Goal: Information Seeking & Learning: Learn about a topic

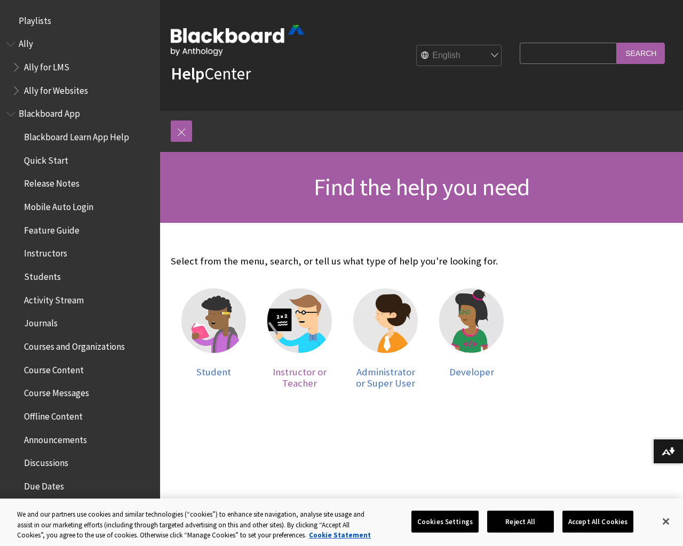
click at [297, 325] on img at bounding box center [299, 321] width 65 height 65
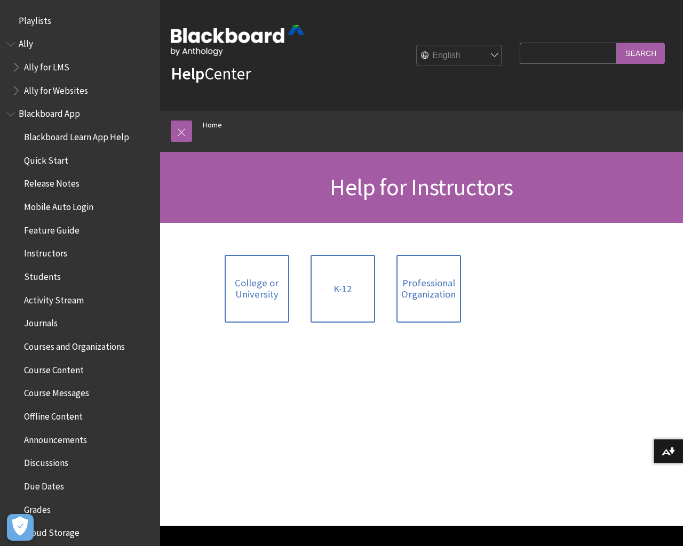
scroll to position [299, 0]
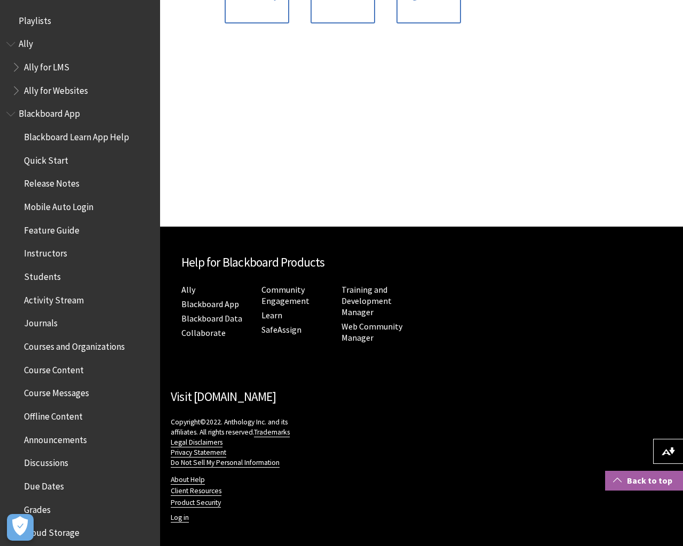
click at [643, 478] on link "Back to top" at bounding box center [644, 481] width 78 height 20
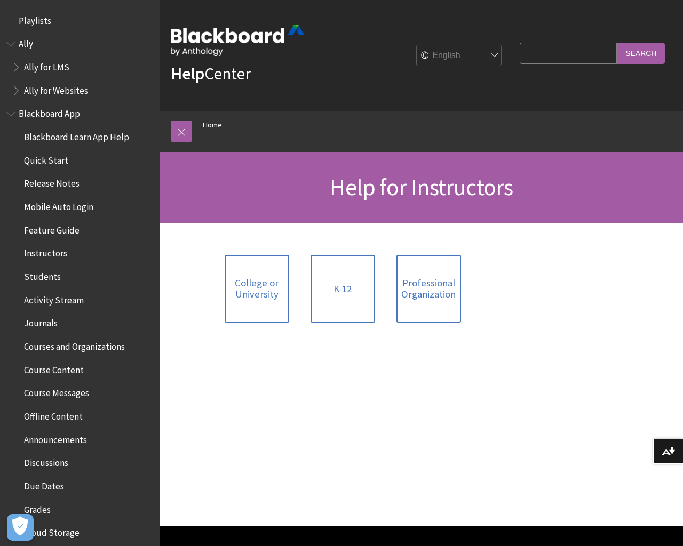
click at [565, 53] on input "Search Query" at bounding box center [567, 53] width 97 height 21
type input "course roles"
click at [642, 51] on input "Search" at bounding box center [640, 53] width 48 height 21
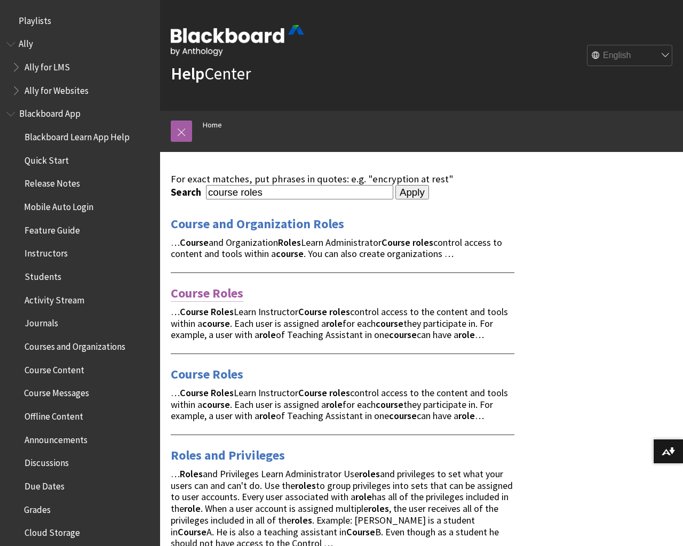
click at [198, 291] on link "Course Roles" at bounding box center [207, 293] width 73 height 17
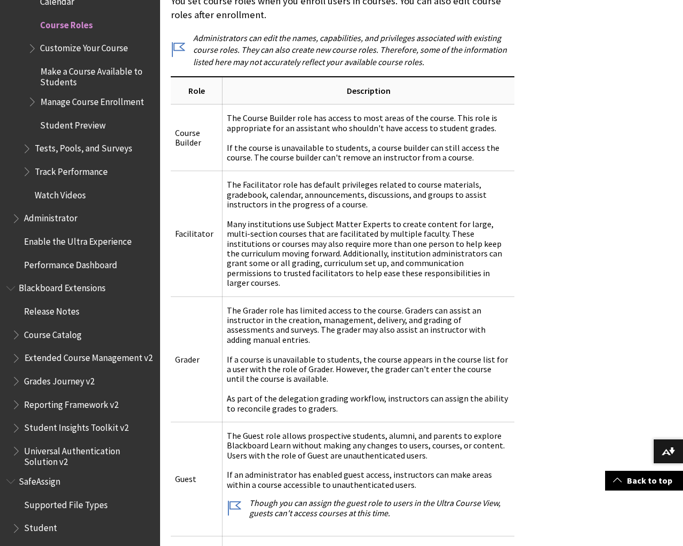
scroll to position [819, 0]
